Goal: Find contact information: Find contact information

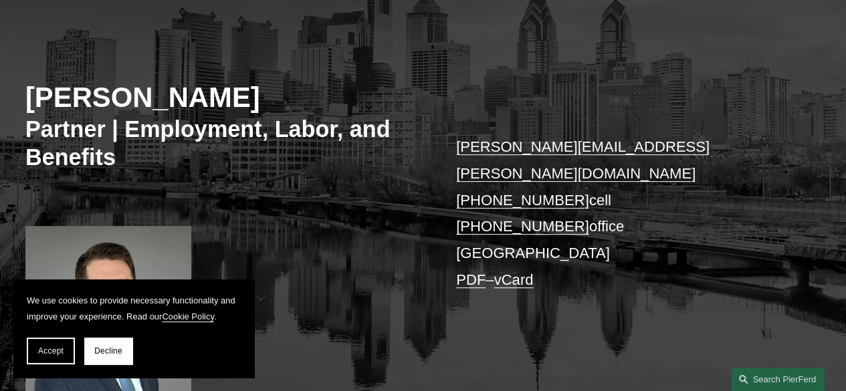
scroll to position [134, 0]
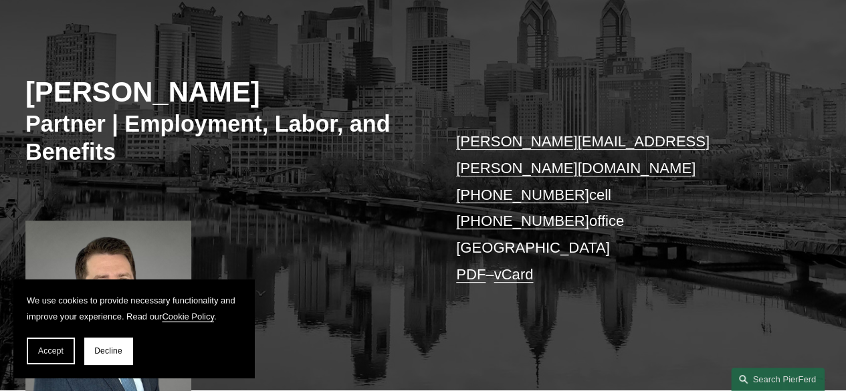
click at [530, 266] on link "vCard" at bounding box center [513, 274] width 39 height 17
click at [630, 279] on div "Benjamin K. Jacobs Partner | Employment, Labor, and Benefits benjamin.jacobs@pi…" at bounding box center [423, 198] width 846 height 383
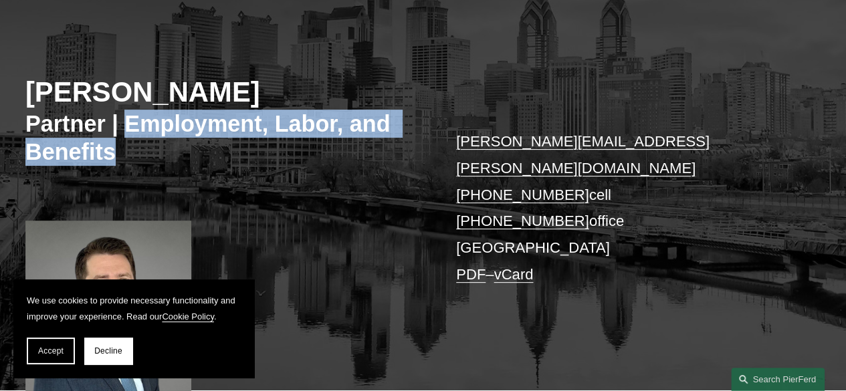
drag, startPoint x: 171, startPoint y: 149, endPoint x: 176, endPoint y: 159, distance: 10.5
click at [176, 159] on h3 "Partner | Employment, Labor, and Benefits" at bounding box center [224, 138] width 398 height 57
copy h3 "Employment, Labor, and Benefits"
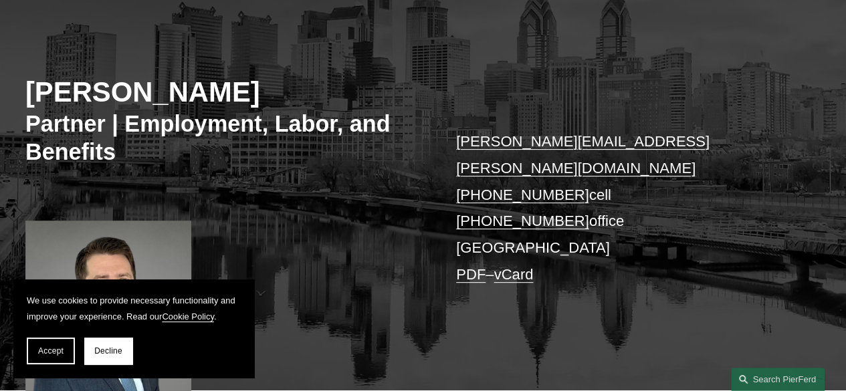
drag, startPoint x: 498, startPoint y: 225, endPoint x: 519, endPoint y: 227, distance: 21.5
click at [499, 225] on p "benjamin.jacobs@pierferd.com +1.215.620.6697 cell +1.484.509.0577 office Philad…" at bounding box center [621, 207] width 331 height 159
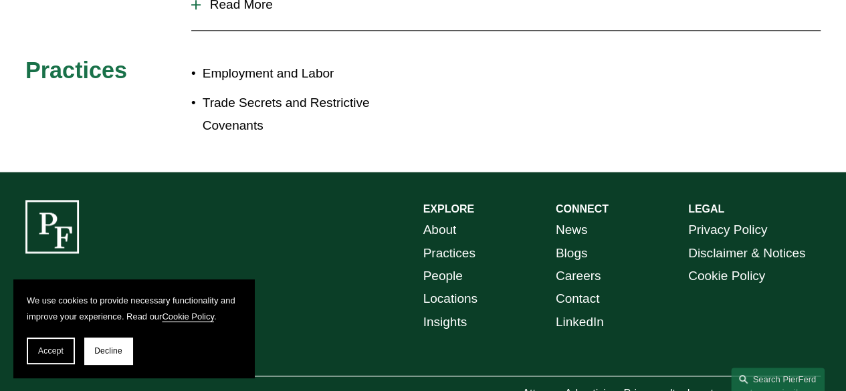
scroll to position [803, 0]
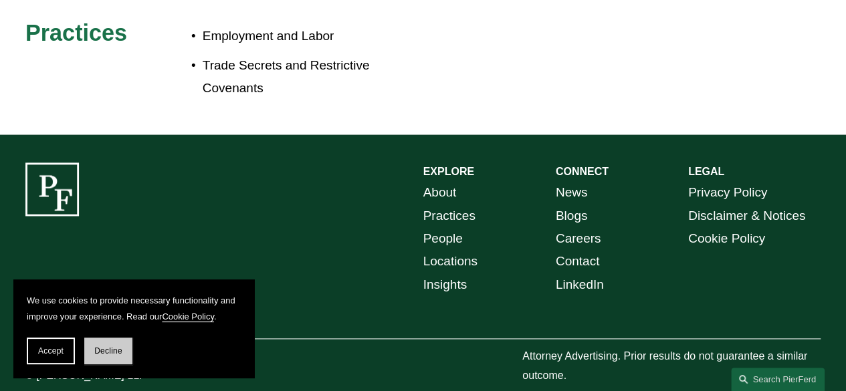
click at [116, 347] on span "Decline" at bounding box center [108, 351] width 28 height 9
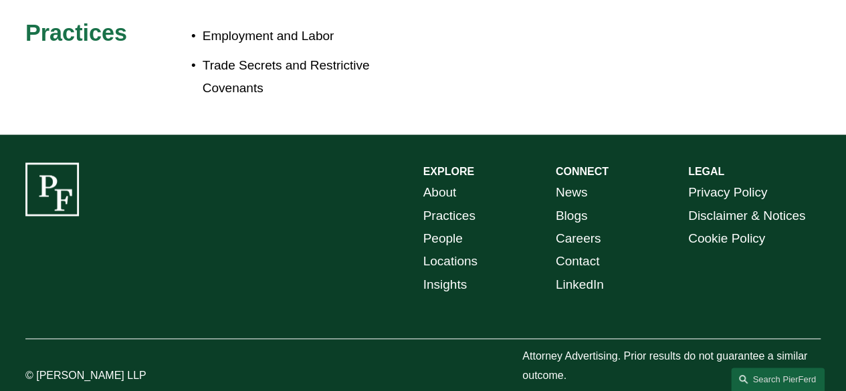
click at [443, 250] on link "Locations" at bounding box center [451, 261] width 54 height 23
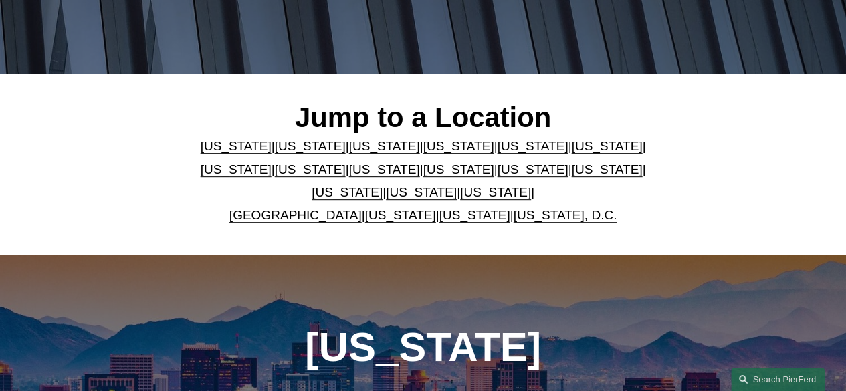
scroll to position [268, 0]
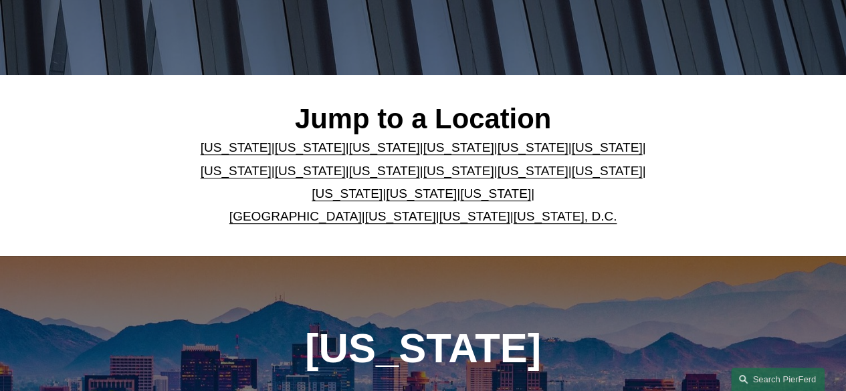
click at [395, 199] on link "[US_STATE]" at bounding box center [421, 194] width 71 height 14
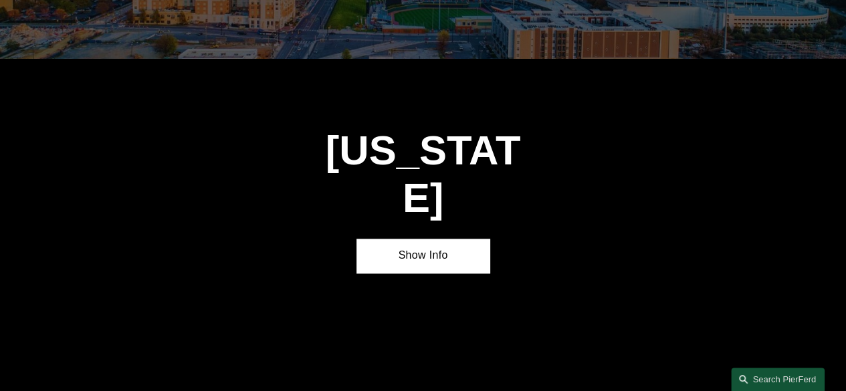
scroll to position [3678, 0]
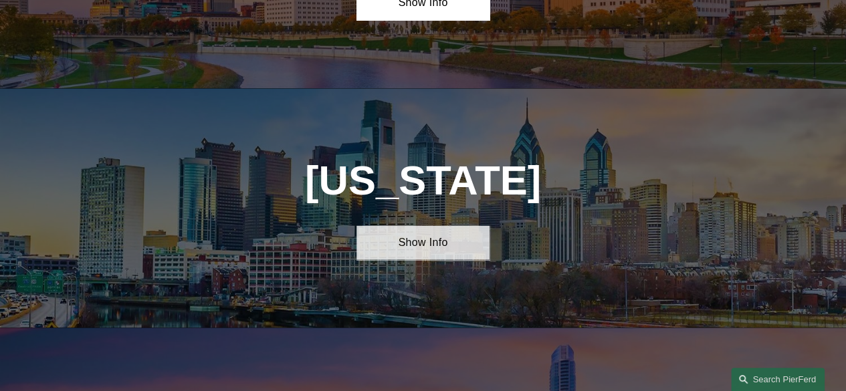
click at [448, 226] on link "Show Info" at bounding box center [423, 243] width 132 height 34
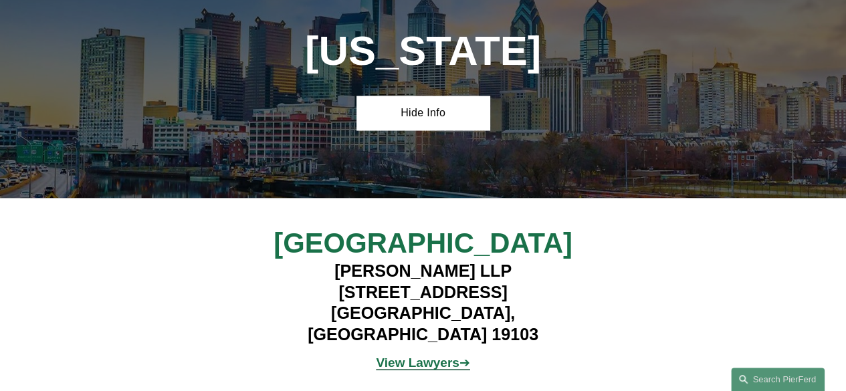
scroll to position [3812, 0]
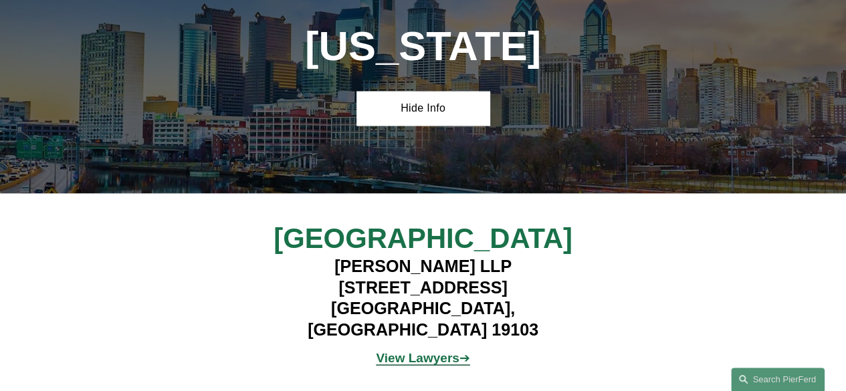
drag, startPoint x: 489, startPoint y: 169, endPoint x: 407, endPoint y: 252, distance: 117.3
click at [490, 222] on h2 "Philadelphia" at bounding box center [423, 239] width 331 height 34
click at [412, 351] on strong "View Lawyers" at bounding box center [417, 358] width 83 height 14
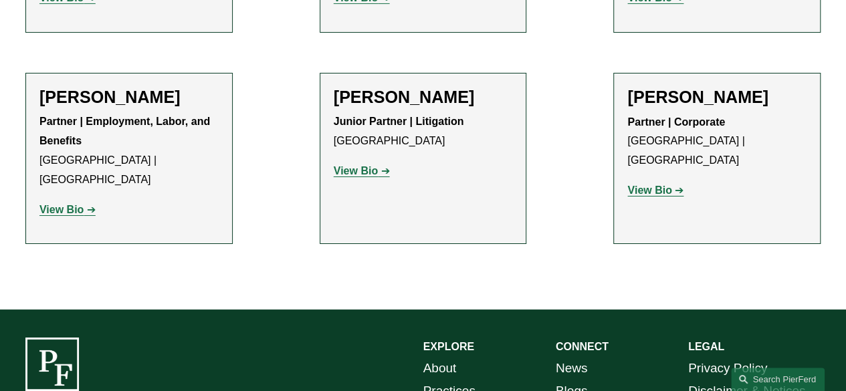
scroll to position [2400, 0]
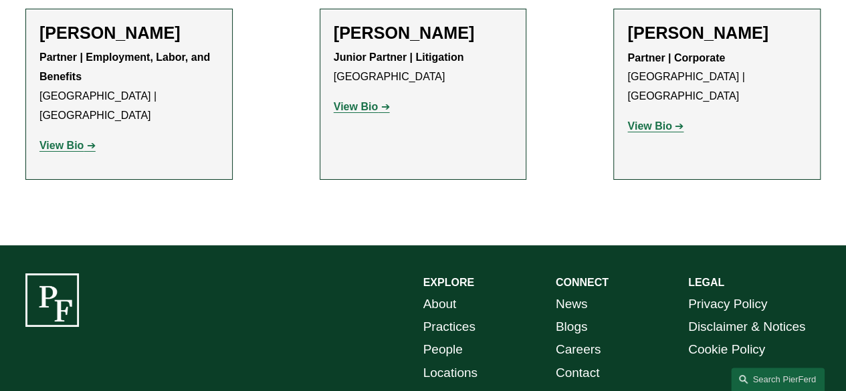
drag, startPoint x: 582, startPoint y: 237, endPoint x: 557, endPoint y: 254, distance: 29.9
click at [583, 362] on link "Contact" at bounding box center [578, 373] width 44 height 23
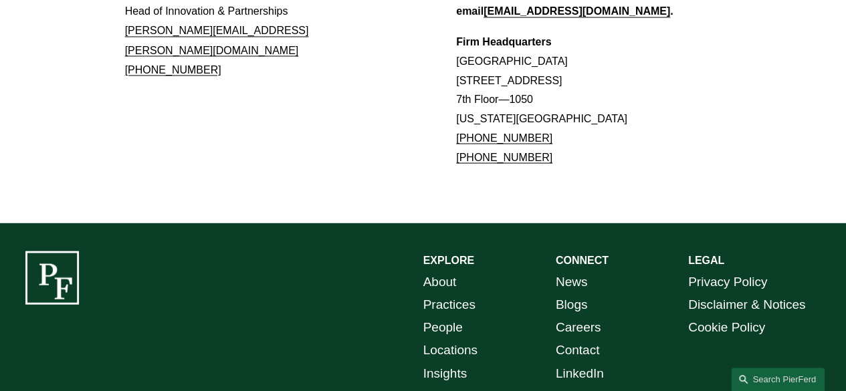
scroll to position [1287, 0]
